Goal: Information Seeking & Learning: Learn about a topic

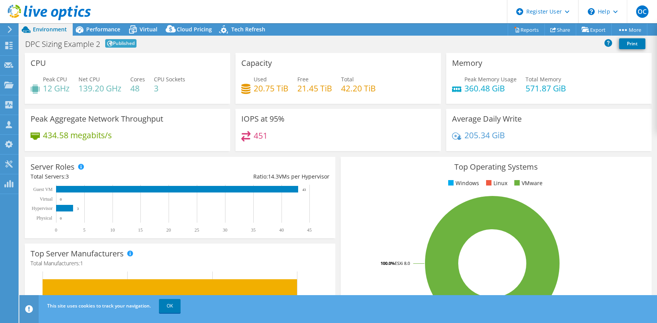
select select "EUFrankfurt"
select select "EUR"
click at [107, 31] on span "Performance" at bounding box center [103, 29] width 34 height 7
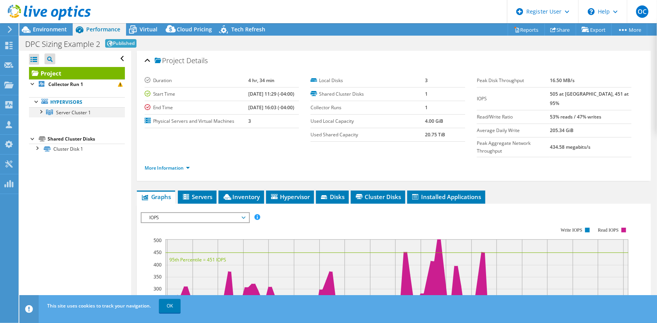
click at [41, 112] on div at bounding box center [41, 111] width 8 height 8
click at [206, 213] on span "IOPS" at bounding box center [194, 217] width 99 height 9
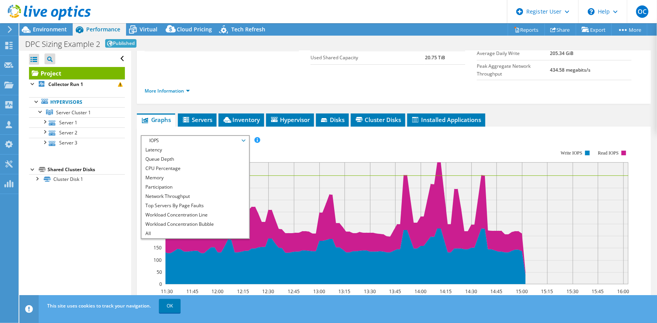
scroll to position [116, 0]
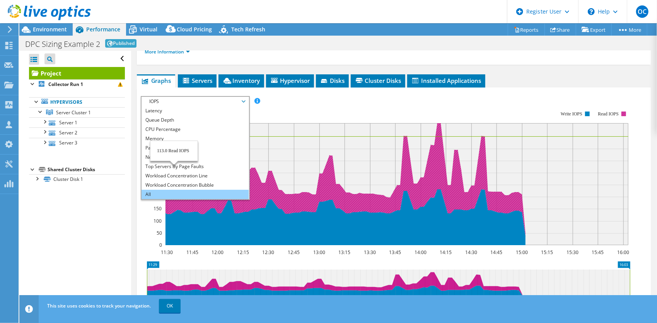
click at [176, 190] on li "All" at bounding box center [195, 194] width 107 height 9
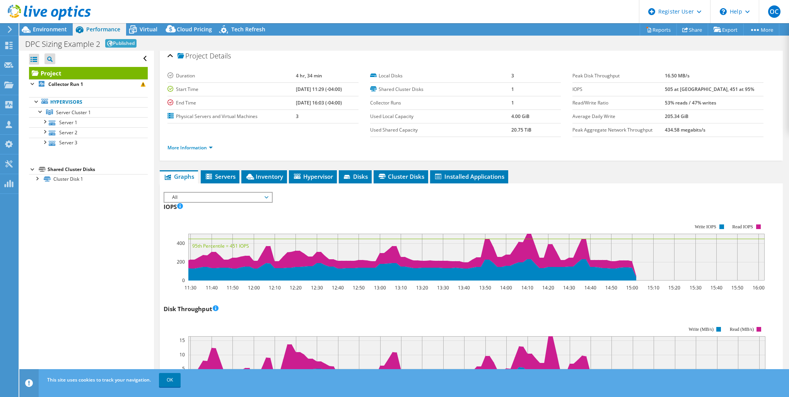
scroll to position [0, 0]
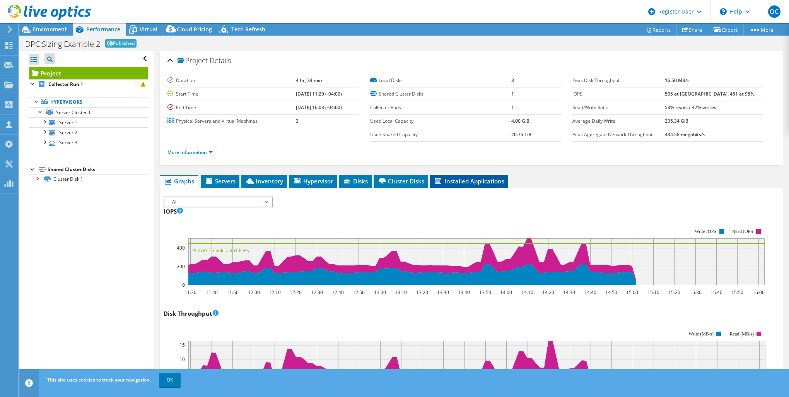
click at [464, 186] on li "Installed Applications" at bounding box center [469, 181] width 78 height 13
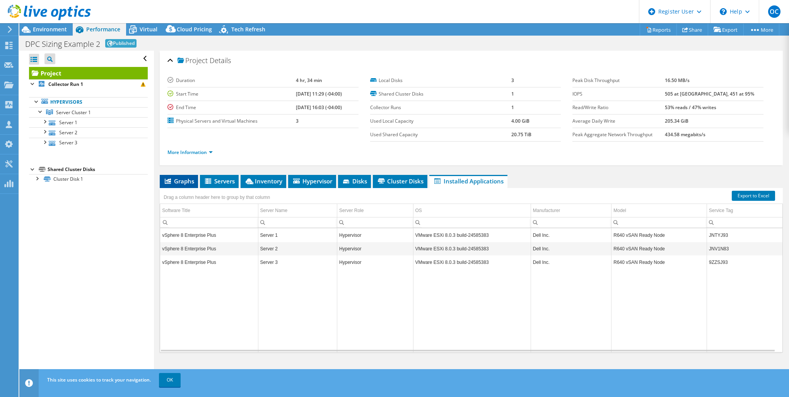
click at [184, 183] on span "Graphs" at bounding box center [179, 181] width 31 height 8
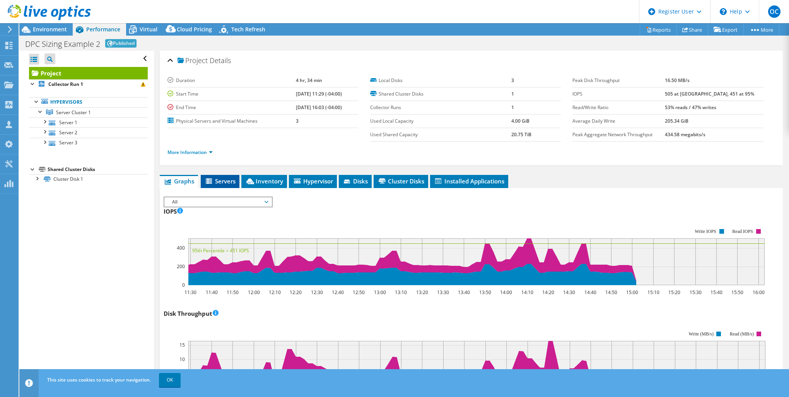
click at [225, 182] on span "Servers" at bounding box center [220, 181] width 31 height 8
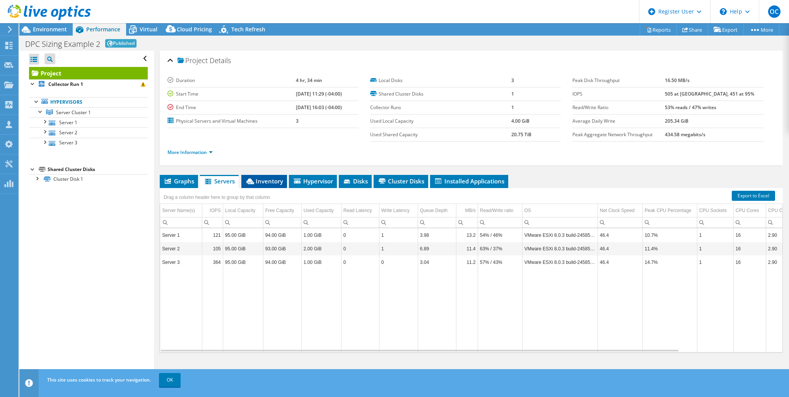
click at [269, 182] on span "Inventory" at bounding box center [264, 181] width 38 height 8
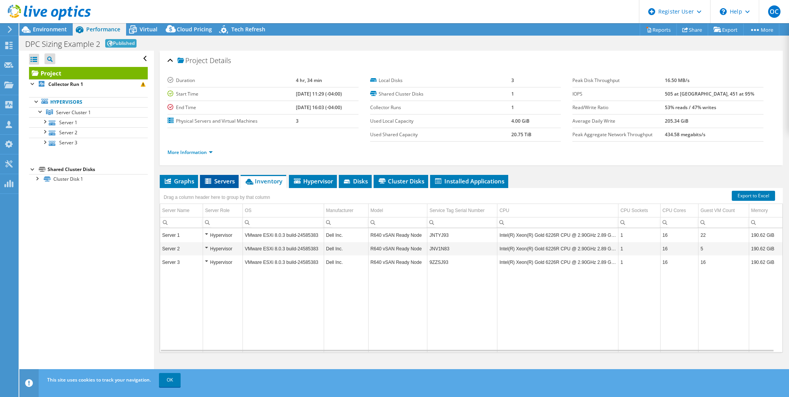
click at [224, 180] on span "Servers" at bounding box center [219, 181] width 31 height 8
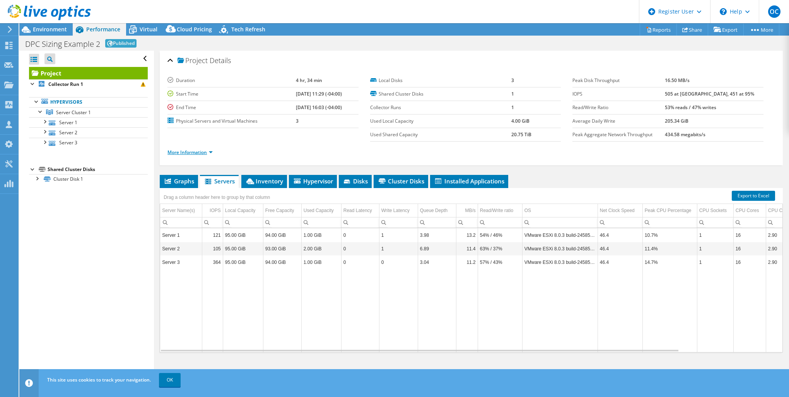
click at [212, 152] on link "More Information" at bounding box center [190, 152] width 45 height 7
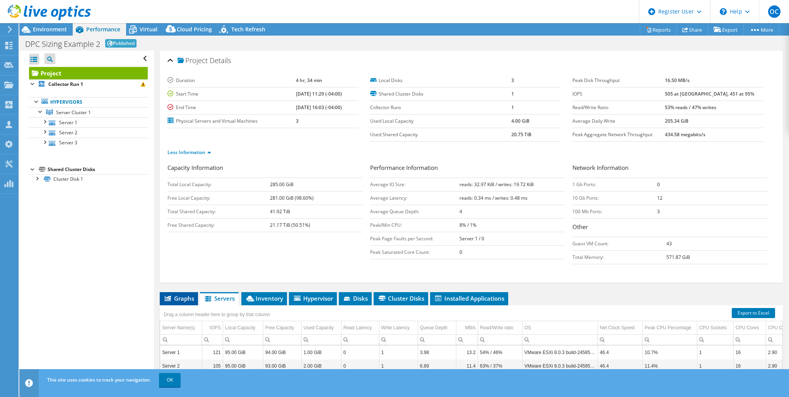
click at [183, 298] on span "Graphs" at bounding box center [179, 298] width 31 height 8
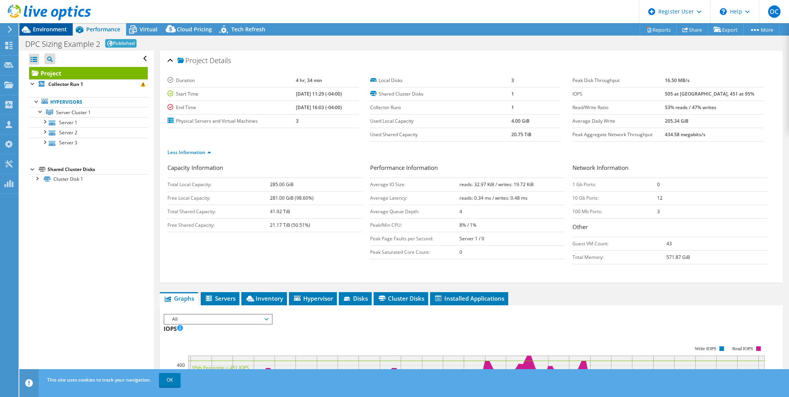
click at [49, 30] on span "Environment" at bounding box center [50, 29] width 34 height 7
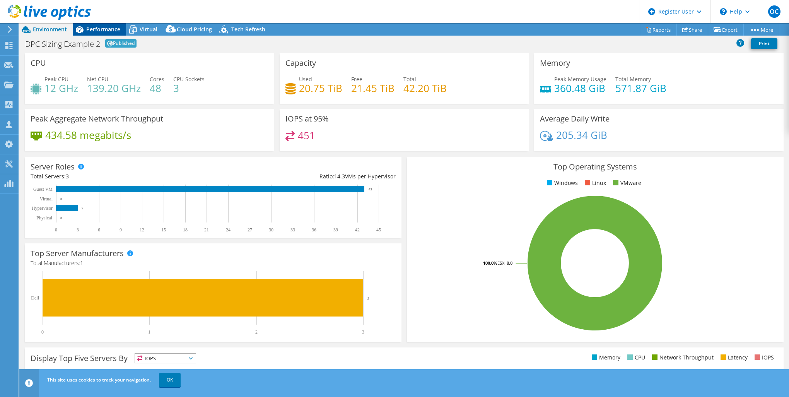
click at [111, 31] on span "Performance" at bounding box center [103, 29] width 34 height 7
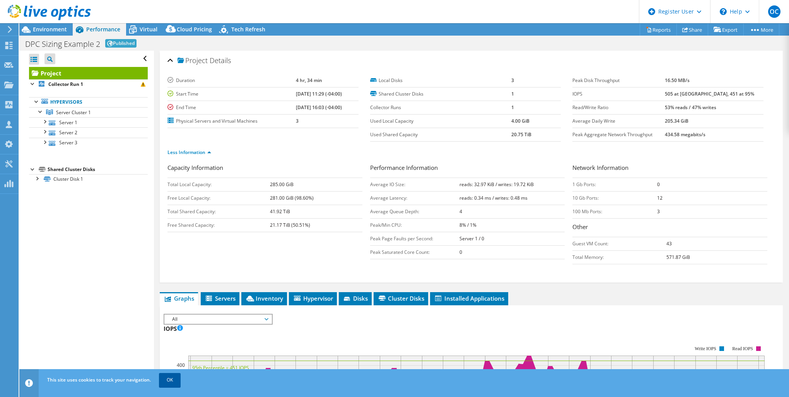
click at [166, 322] on link "OK" at bounding box center [170, 380] width 22 height 14
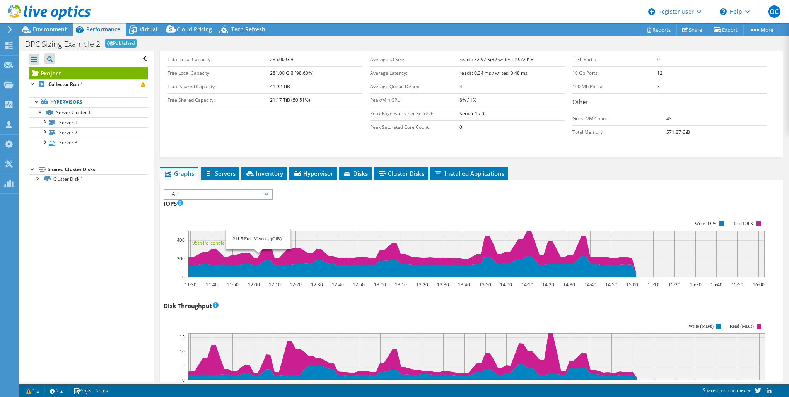
scroll to position [63, 0]
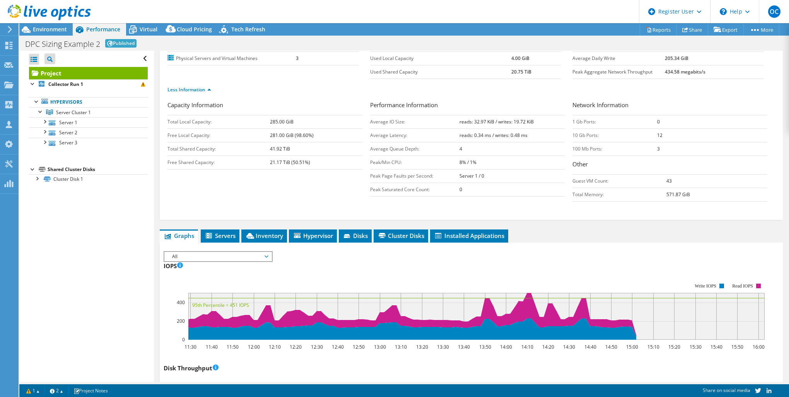
click at [243, 253] on span "All" at bounding box center [217, 256] width 99 height 9
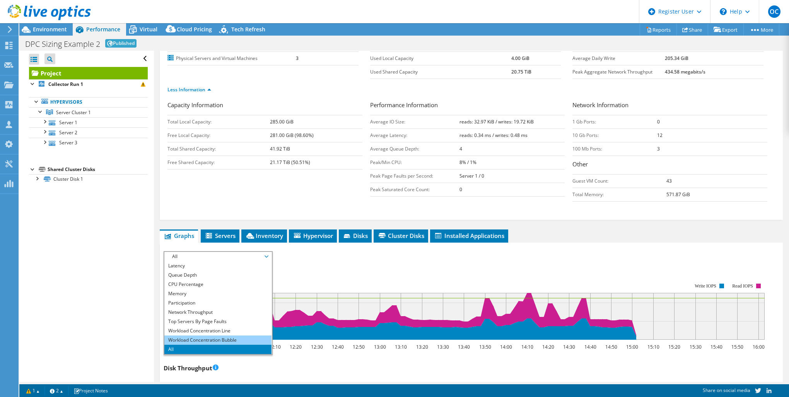
click at [242, 322] on li "Workload Concentration Bubble" at bounding box center [217, 339] width 107 height 9
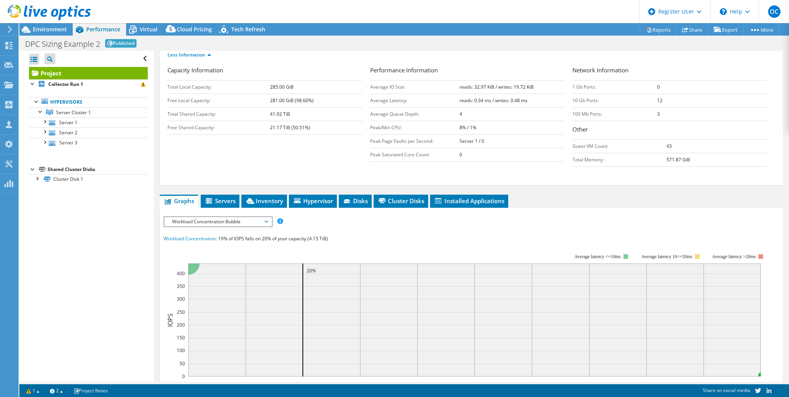
scroll to position [0, 0]
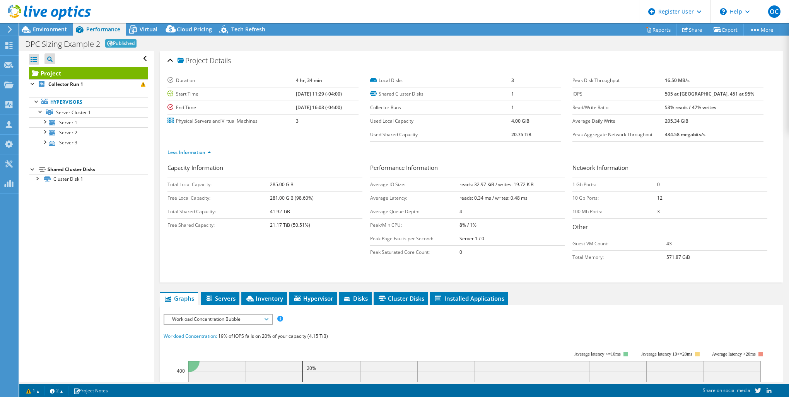
click at [223, 317] on span "Workload Concentration Bubble" at bounding box center [217, 319] width 99 height 9
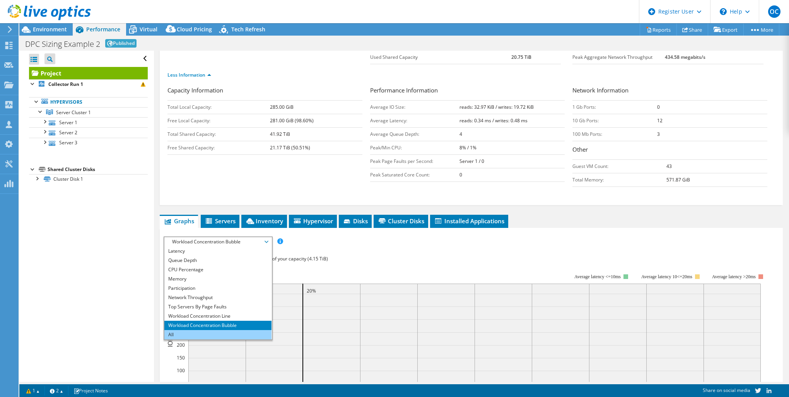
click at [210, 322] on li "All" at bounding box center [217, 334] width 107 height 9
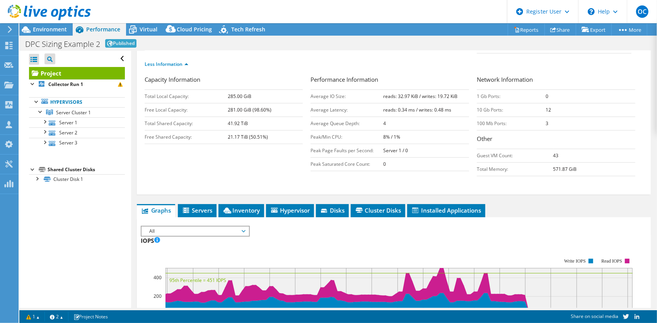
scroll to position [98, 0]
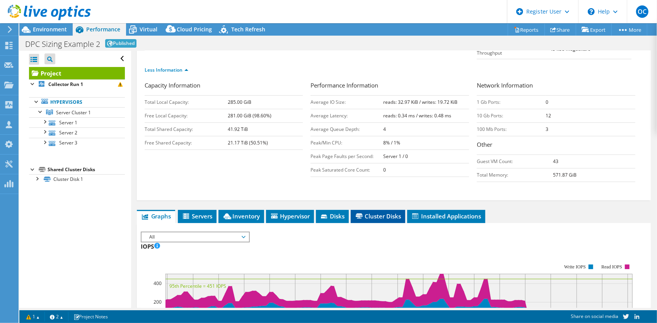
click at [378, 212] on span "Cluster Disks" at bounding box center [378, 216] width 47 height 8
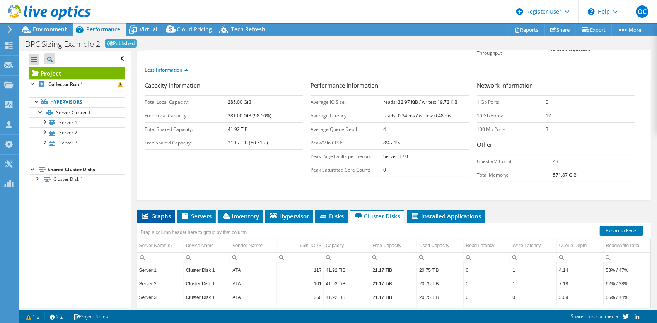
click at [161, 212] on span "Graphs" at bounding box center [156, 216] width 31 height 8
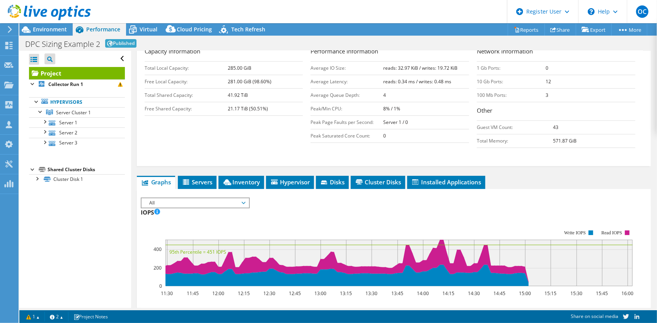
scroll to position [59, 0]
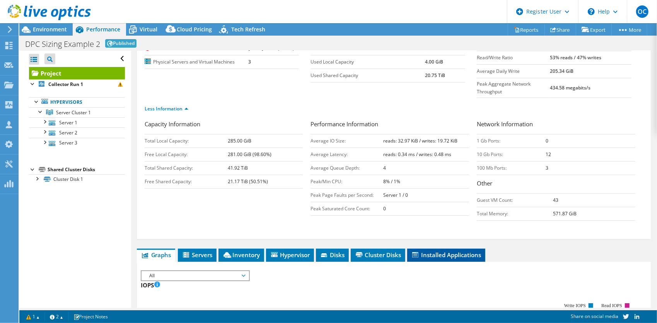
click at [464, 251] on span "Installed Applications" at bounding box center [446, 255] width 70 height 8
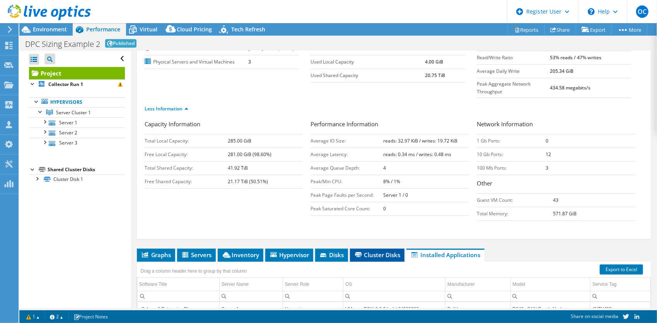
click at [393, 251] on span "Cluster Disks" at bounding box center [377, 255] width 47 height 8
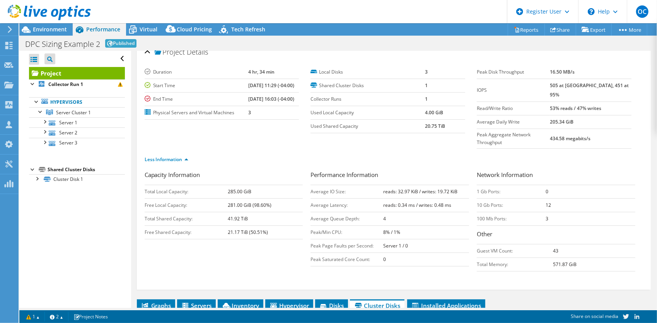
scroll to position [0, 0]
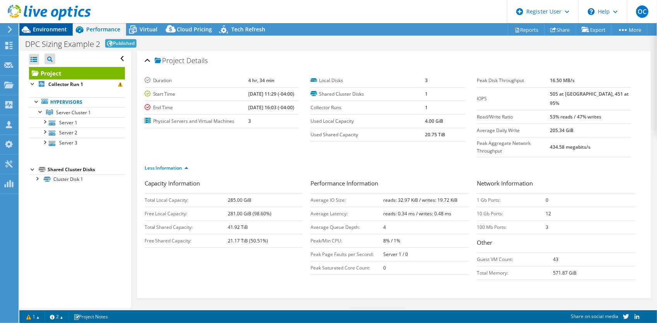
click at [62, 28] on span "Environment" at bounding box center [50, 29] width 34 height 7
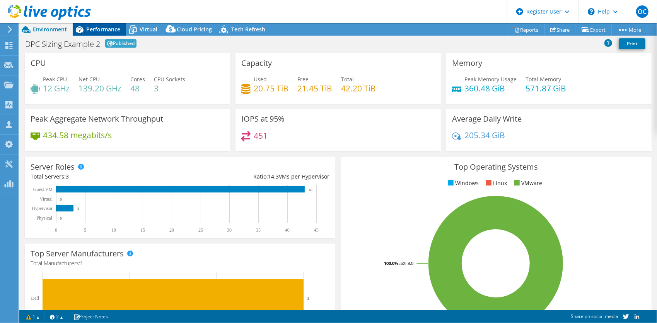
click at [108, 29] on span "Performance" at bounding box center [103, 29] width 34 height 7
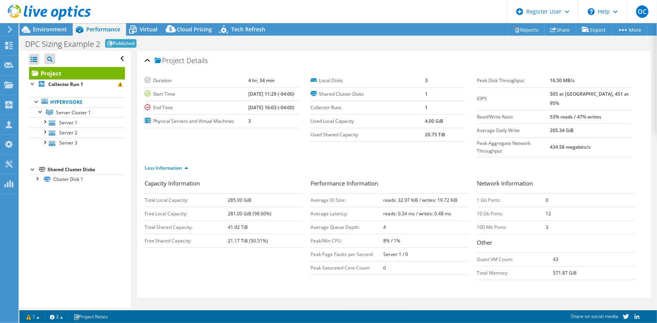
click at [207, 310] on span "Servers" at bounding box center [196, 314] width 31 height 8
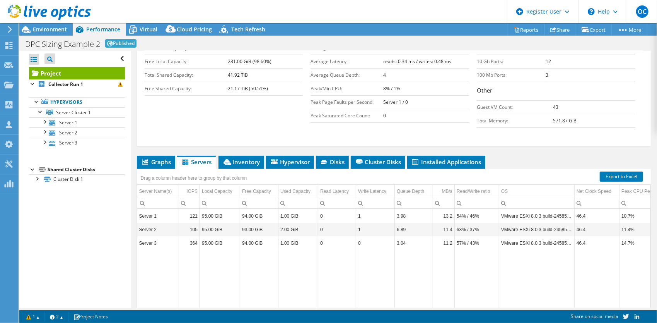
scroll to position [155, 0]
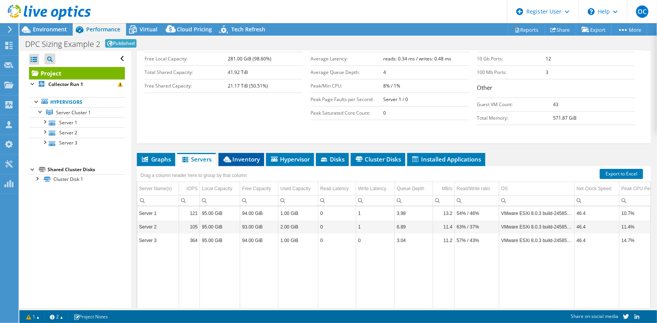
click at [245, 153] on li "Inventory" at bounding box center [242, 159] width 46 height 13
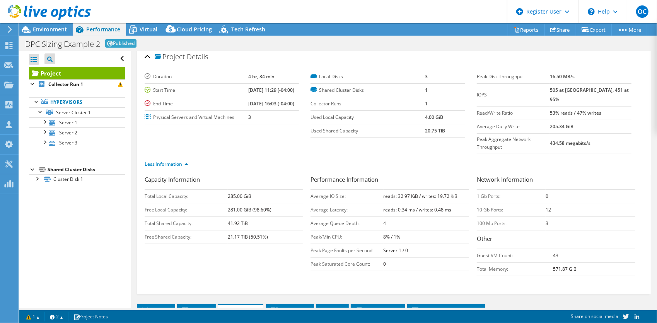
scroll to position [0, 0]
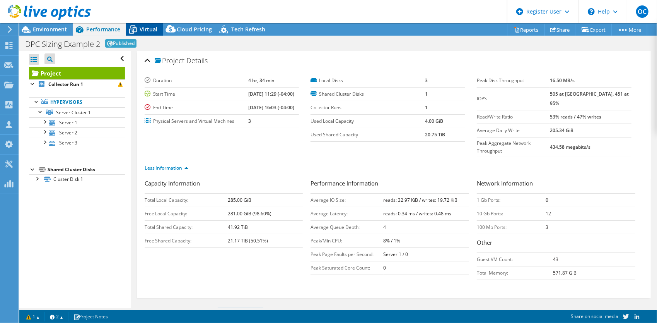
click at [152, 33] on div "Virtual" at bounding box center [144, 29] width 37 height 12
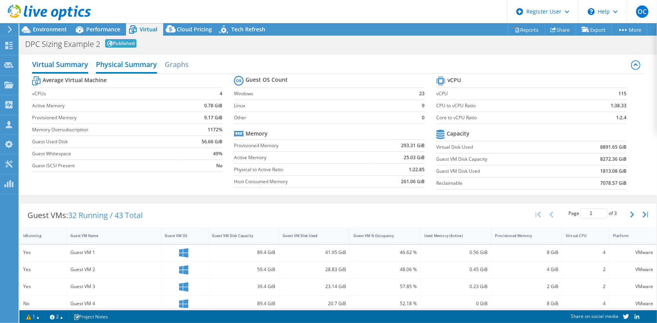
click at [154, 65] on h2 "Physical Summary" at bounding box center [126, 64] width 61 height 17
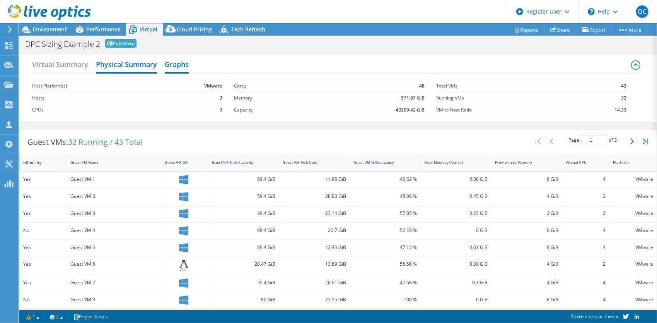
click at [183, 68] on h2 "Graphs" at bounding box center [177, 64] width 24 height 17
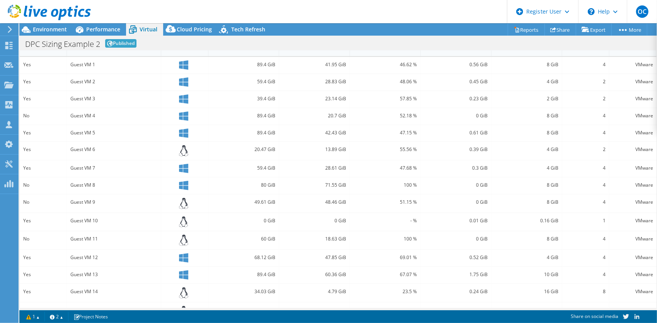
scroll to position [262, 0]
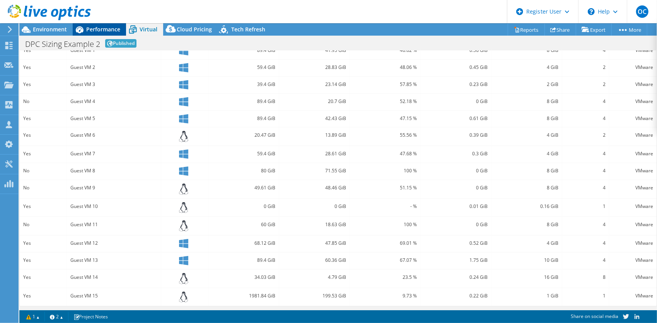
click at [103, 27] on span "Performance" at bounding box center [103, 29] width 34 height 7
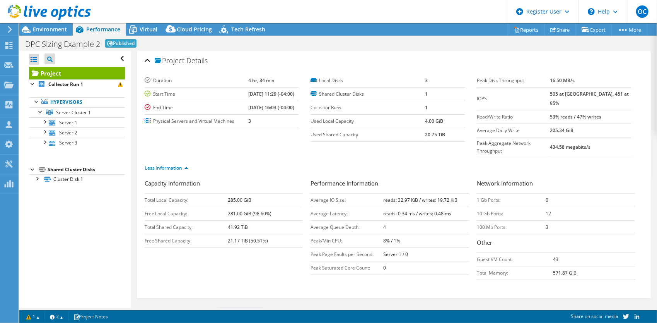
scroll to position [0, 0]
click at [63, 30] on span "Environment" at bounding box center [50, 29] width 34 height 7
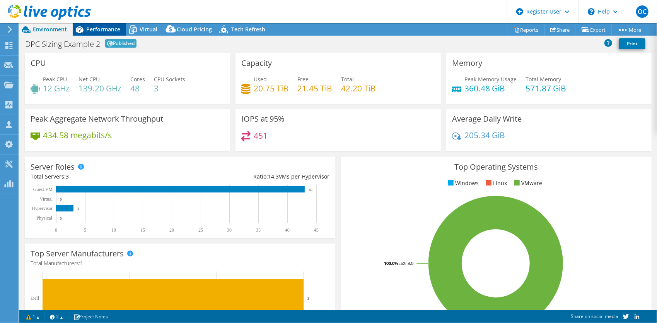
click at [108, 30] on span "Performance" at bounding box center [103, 29] width 34 height 7
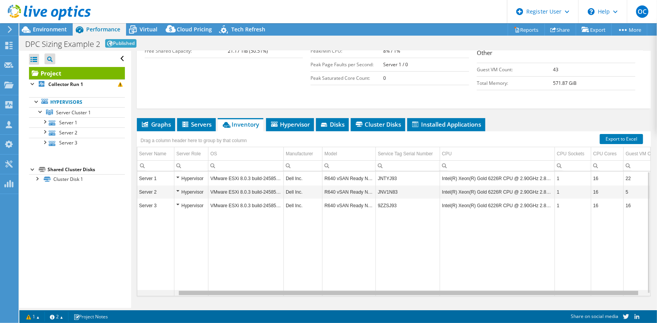
scroll to position [0, 51]
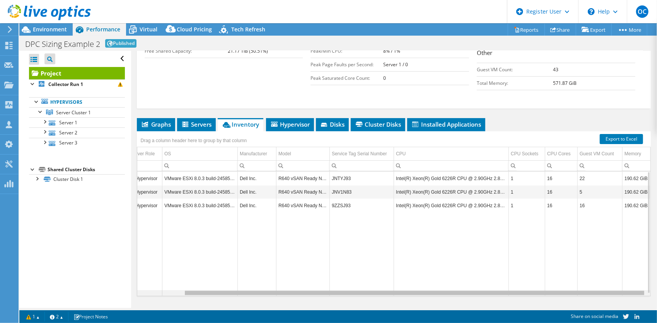
drag, startPoint x: 491, startPoint y: 274, endPoint x: 546, endPoint y: 272, distance: 55.4
click at [546, 272] on body "OC Dell User Olivier Camara Olivier.Camara@dell.com Dell My Profile Log Out \n …" at bounding box center [328, 161] width 657 height 323
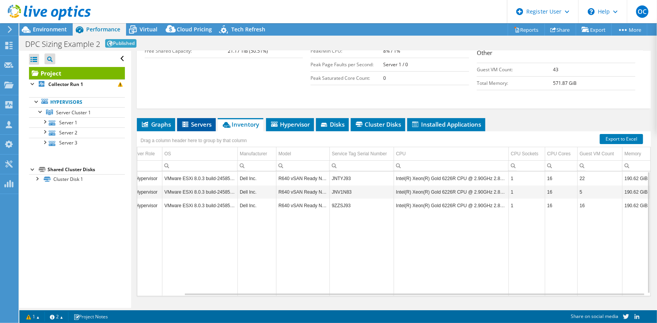
click at [193, 120] on span "Servers" at bounding box center [196, 124] width 31 height 8
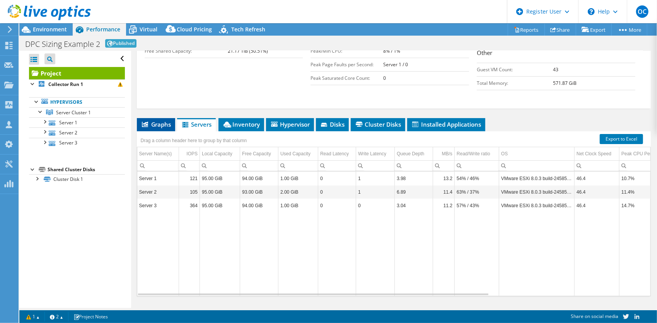
click at [149, 120] on span "Graphs" at bounding box center [156, 124] width 31 height 8
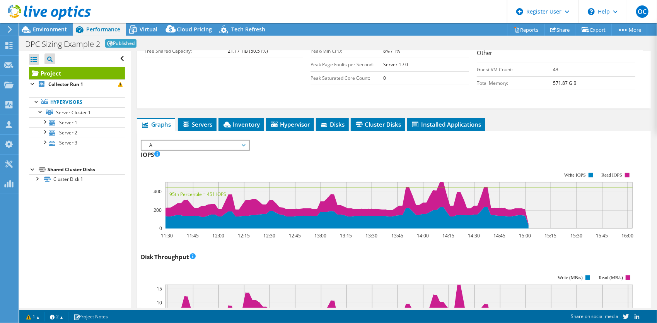
click at [238, 140] on span "All" at bounding box center [194, 144] width 99 height 9
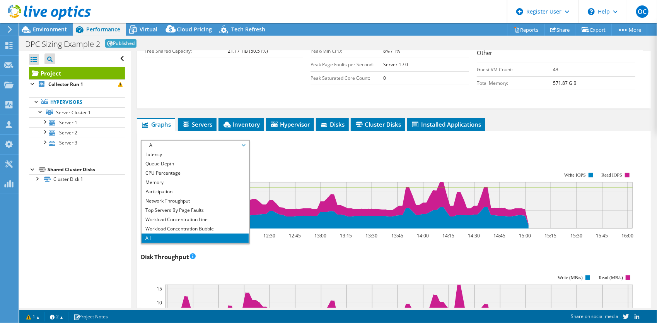
click at [503, 140] on div "IOPS Disk Throughput IO Size Latency Queue Depth CPU Percentage Memory Page Fau…" at bounding box center [394, 144] width 506 height 9
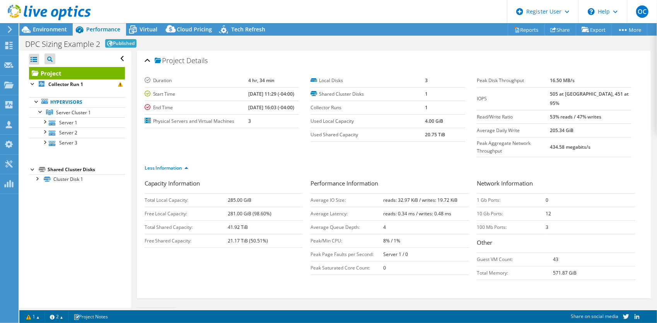
scroll to position [155, 0]
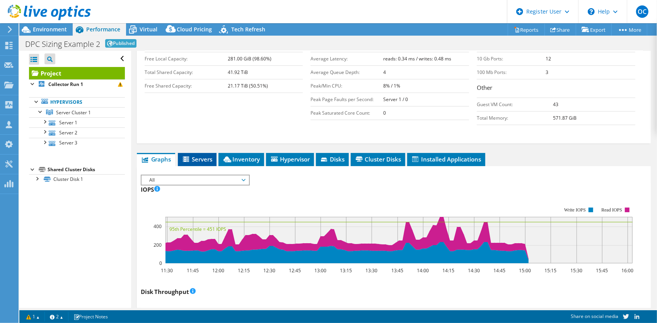
click at [197, 155] on span "Servers" at bounding box center [197, 159] width 31 height 8
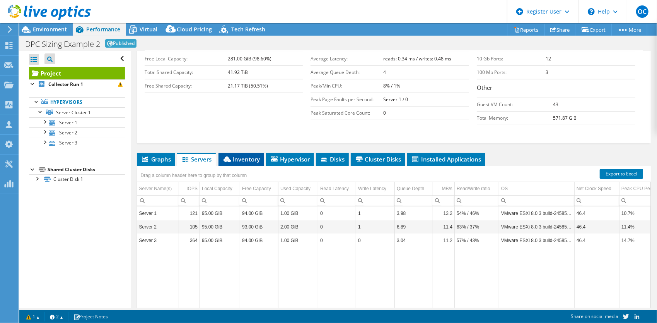
click at [252, 155] on span "Inventory" at bounding box center [241, 159] width 38 height 8
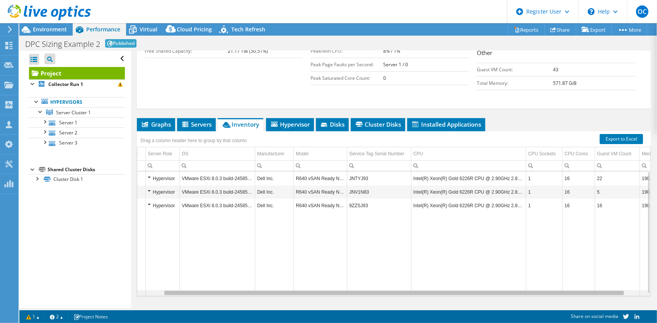
scroll to position [0, 51]
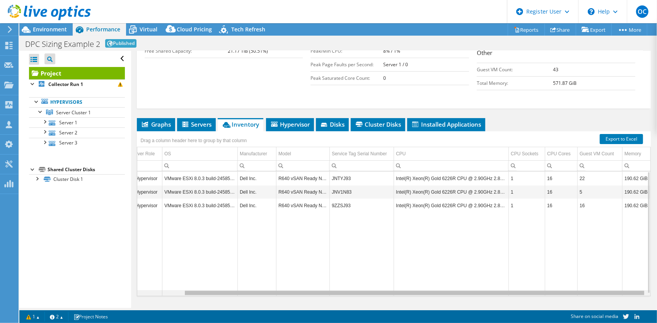
drag, startPoint x: 587, startPoint y: 275, endPoint x: 647, endPoint y: 278, distance: 60.1
click at [647, 278] on body "OC Dell User Olivier Camara Olivier.Camara@dell.com Dell My Profile Log Out \n …" at bounding box center [328, 161] width 657 height 323
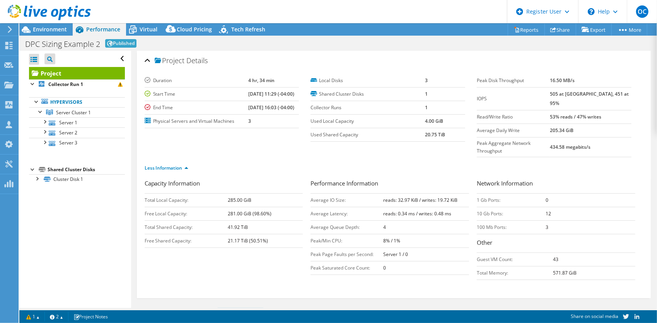
scroll to position [190, 0]
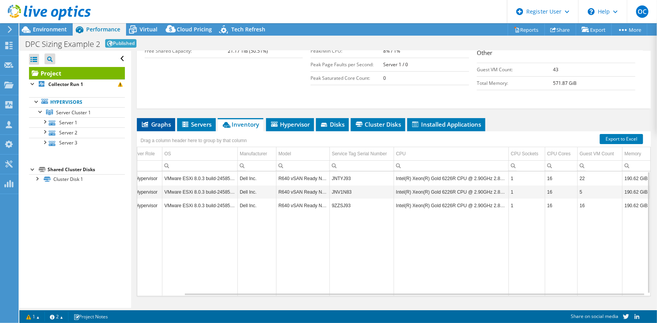
click at [161, 120] on span "Graphs" at bounding box center [156, 124] width 31 height 8
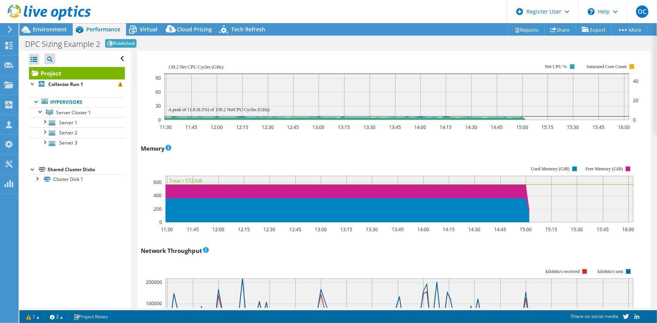
scroll to position [809, 0]
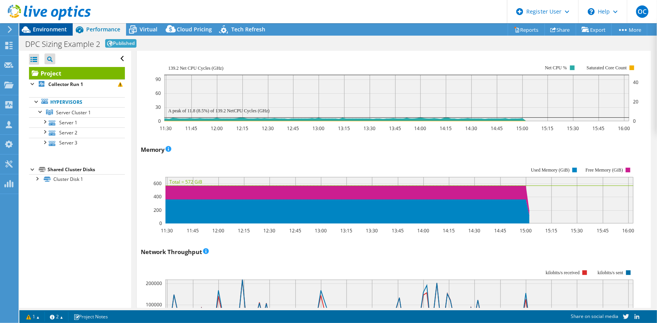
click at [43, 26] on span "Environment" at bounding box center [50, 29] width 34 height 7
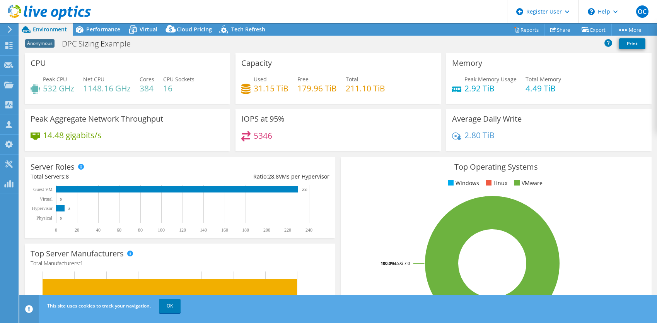
select select "USEast"
select select "USD"
select select "USEast"
select select "USD"
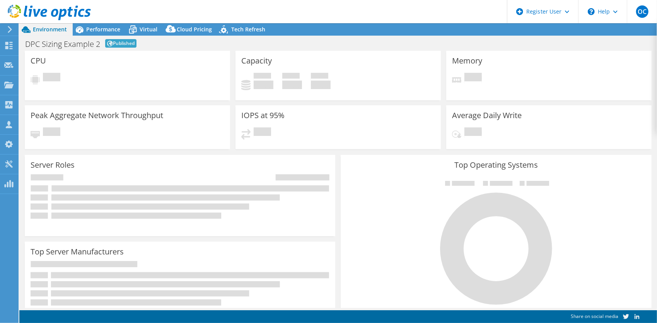
select select "EUFrankfurt"
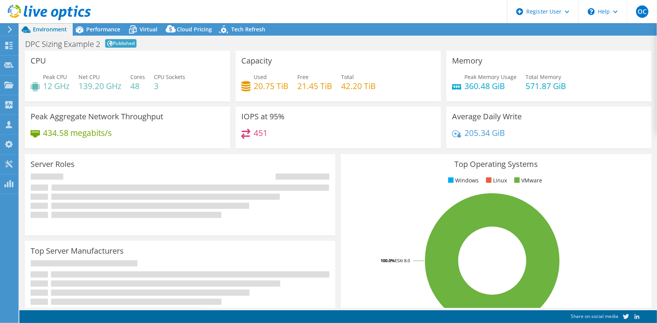
select select "EUFrankfurt"
select select "EUR"
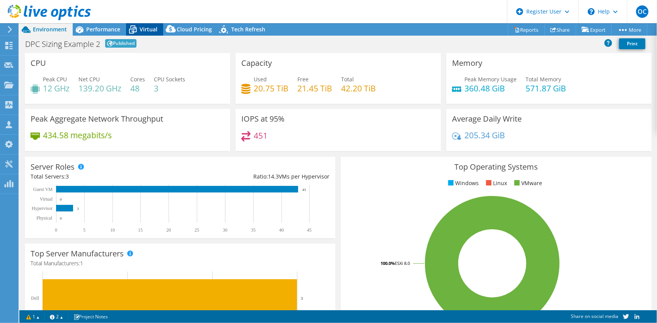
click at [145, 31] on span "Virtual" at bounding box center [149, 29] width 18 height 7
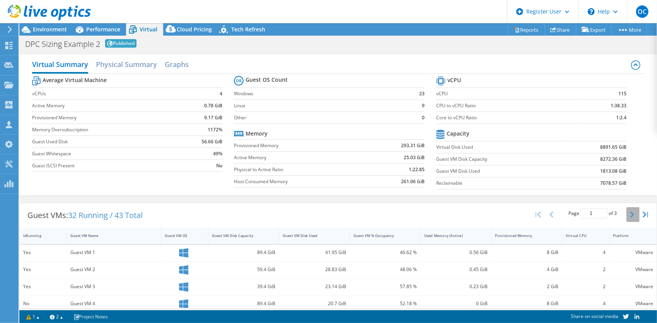
click at [631, 215] on icon "button" at bounding box center [633, 214] width 4 height 6
type input "2"
click at [127, 70] on h2 "Physical Summary" at bounding box center [126, 64] width 61 height 17
